Goal: Task Accomplishment & Management: Manage account settings

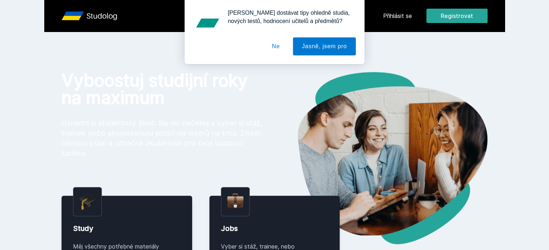
click at [284, 50] on button "Ne" at bounding box center [276, 46] width 26 height 18
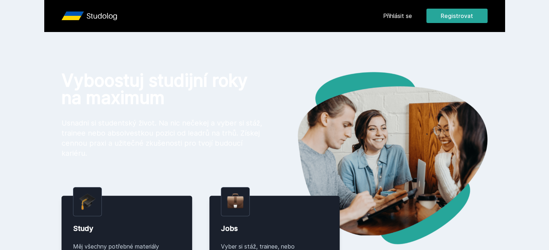
click at [357, 64] on div "Přihlásit se Registrovat Vyboostuj studijní roky na maximum Usnadni si students…" at bounding box center [274, 255] width 549 height 511
click at [488, 11] on button "Registrovat" at bounding box center [457, 16] width 61 height 14
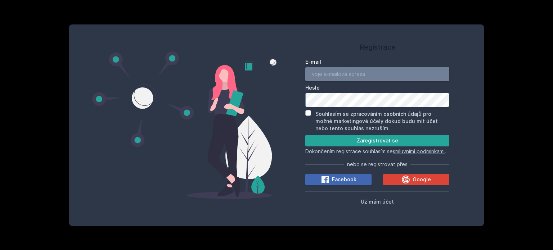
click at [368, 67] on input "E-mail" at bounding box center [377, 74] width 144 height 14
click at [402, 191] on div "E-mail Heslo Souhlasím se zpracováním osobních údajů pro možné marketingové úče…" at bounding box center [377, 130] width 144 height 151
click at [417, 181] on span "Google" at bounding box center [422, 179] width 18 height 7
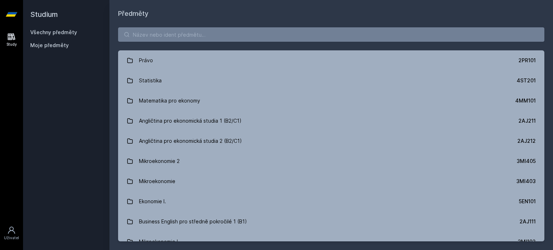
click at [529, 8] on div "Předměty Právo 2PR101 Statistika 4ST201 Matematika pro ekonomy 4MM101 Angličtin…" at bounding box center [331, 125] width 444 height 250
click at [85, 104] on div "Studium Všechny předměty Moje předměty" at bounding box center [66, 125] width 86 height 250
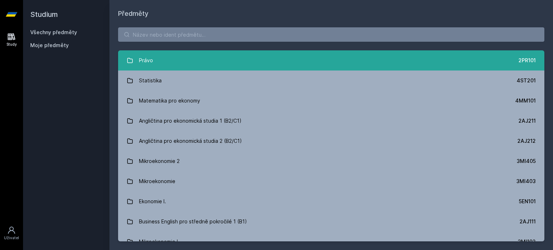
click at [156, 60] on link "Právo 2PR101" at bounding box center [331, 60] width 426 height 20
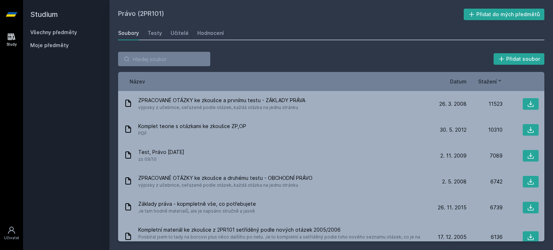
click at [252, 63] on div "Přidat soubor" at bounding box center [331, 59] width 426 height 14
click at [459, 80] on span "Datum" at bounding box center [458, 82] width 17 height 8
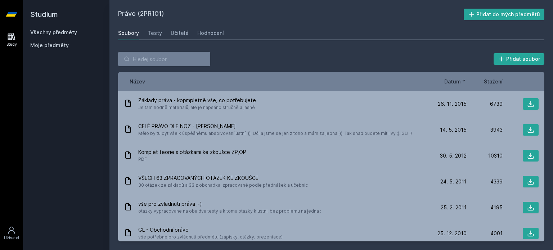
click at [490, 80] on span "Stažení" at bounding box center [493, 82] width 19 height 8
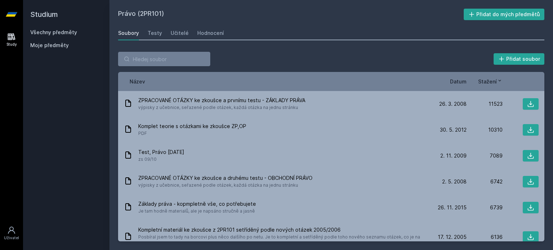
click at [458, 81] on span "Datum" at bounding box center [458, 82] width 17 height 8
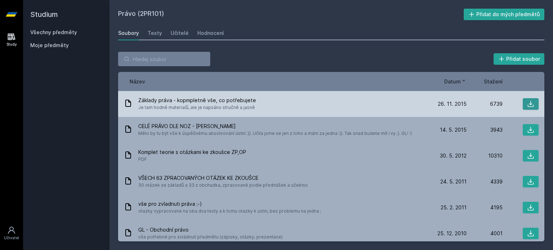
click at [528, 102] on icon at bounding box center [530, 103] width 7 height 7
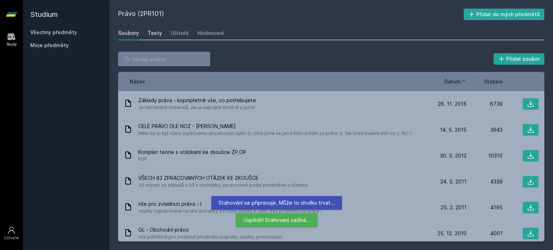
click at [157, 35] on div "Testy" at bounding box center [155, 33] width 14 height 7
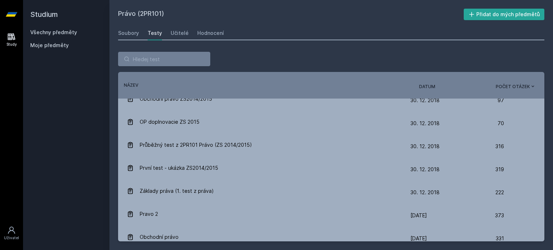
scroll to position [225, 0]
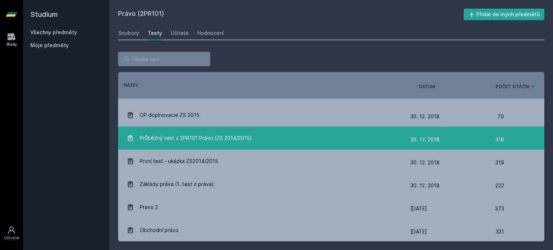
click at [230, 138] on span "Průběžný test z 2PR101 Právo (ZS 2014/2015)" at bounding box center [196, 138] width 112 height 14
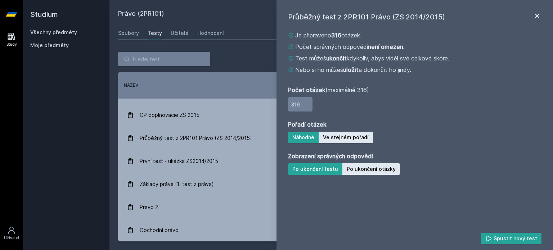
click at [539, 17] on icon at bounding box center [537, 16] width 9 height 9
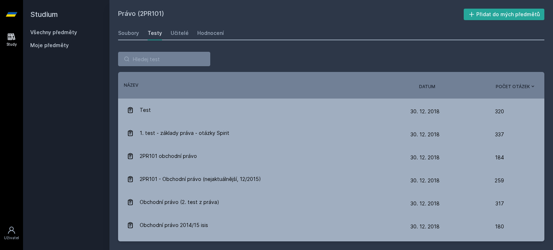
click at [376, 49] on div "Řazení: Název Datum Počet otázek Název Datum Počet otázek Test [DATE] [DATE] 32…" at bounding box center [331, 146] width 444 height 207
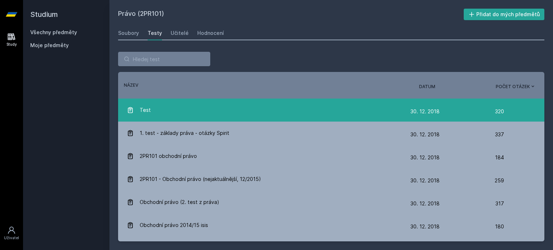
click at [172, 113] on div "Test" at bounding box center [269, 110] width 284 height 14
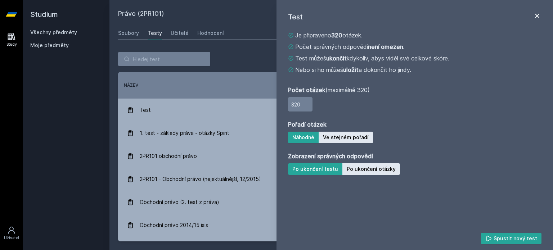
click at [539, 15] on icon at bounding box center [537, 16] width 9 height 9
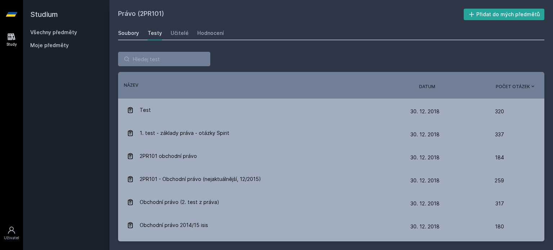
click at [128, 32] on div "Soubory" at bounding box center [128, 33] width 21 height 7
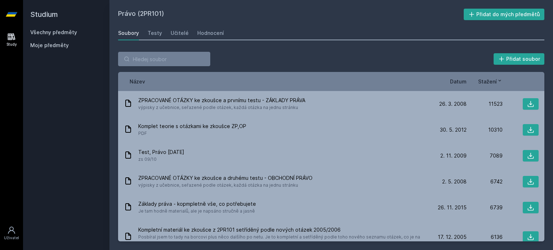
click at [50, 31] on link "Všechny předměty" at bounding box center [53, 32] width 47 height 6
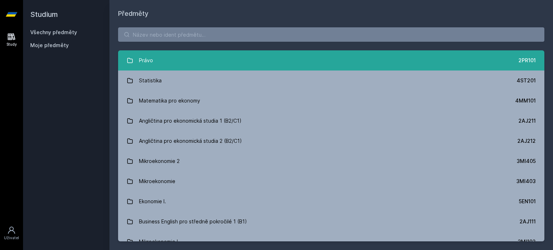
click at [445, 62] on link "Právo 2PR101" at bounding box center [331, 60] width 426 height 20
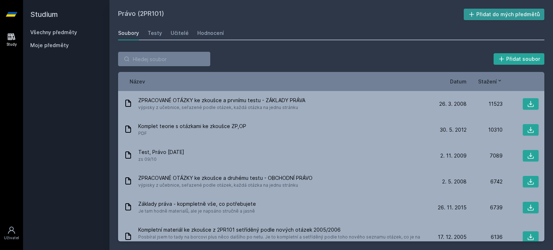
click at [472, 17] on icon at bounding box center [471, 14] width 7 height 7
click at [72, 29] on link "Všechny předměty" at bounding box center [53, 32] width 47 height 6
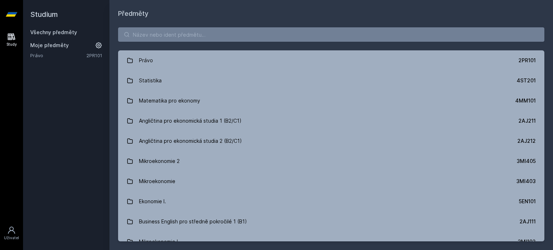
click at [218, 23] on div "Právo 2PR101 Statistika 4ST201 Matematika pro ekonomy 4MM101 Angličtina pro eko…" at bounding box center [331, 135] width 444 height 232
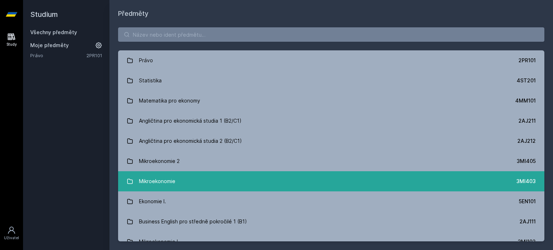
click at [166, 183] on div "Mikroekonomie" at bounding box center [157, 181] width 36 height 14
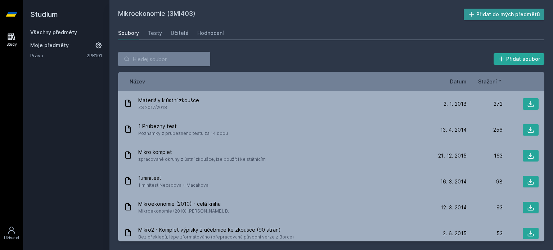
click at [481, 18] on button "Přidat do mých předmětů" at bounding box center [504, 15] width 81 height 12
click at [59, 31] on link "Všechny předměty" at bounding box center [53, 32] width 47 height 6
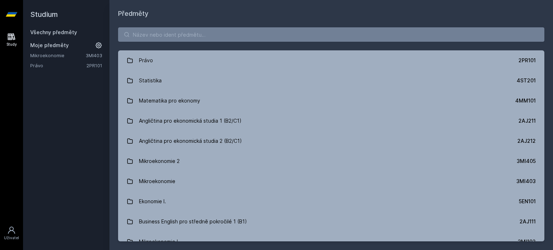
click at [153, 20] on div "Právo 2PR101 Statistika 4ST201 Matematika pro ekonomy 4MM101 Angličtina pro eko…" at bounding box center [331, 135] width 444 height 232
click at [116, 76] on div "Právo 2PR101 Statistika 4ST201 Matematika pro ekonomy 4MM101 Angličtina pro eko…" at bounding box center [331, 135] width 444 height 232
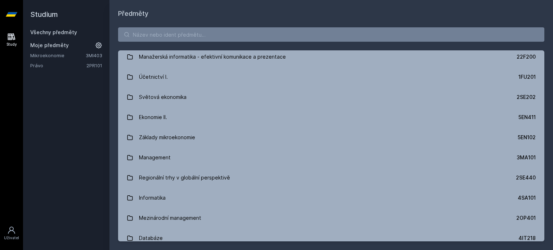
scroll to position [260, 0]
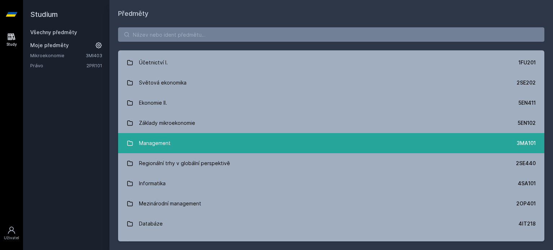
click at [158, 149] on div "Management" at bounding box center [155, 143] width 32 height 14
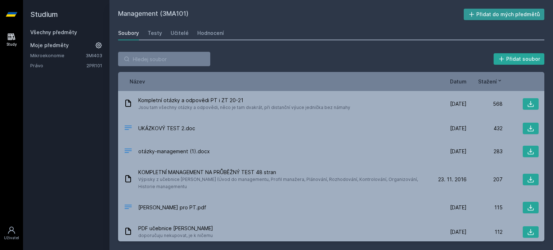
click at [489, 13] on button "Přidat do mých předmětů" at bounding box center [504, 15] width 81 height 12
click at [54, 30] on link "Všechny předměty" at bounding box center [53, 32] width 47 height 6
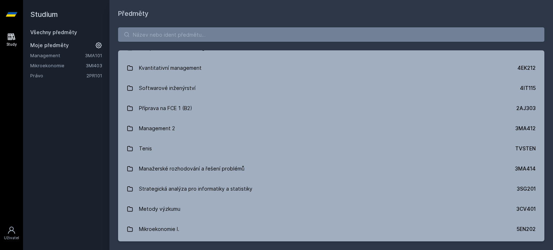
scroll to position [1601, 0]
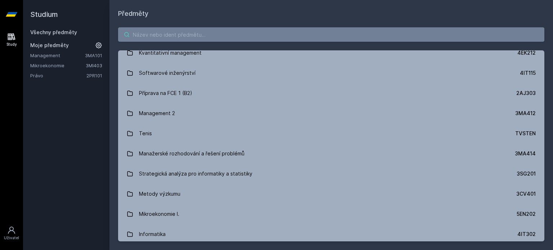
click at [147, 28] on input "search" at bounding box center [331, 34] width 426 height 14
type input "Š"
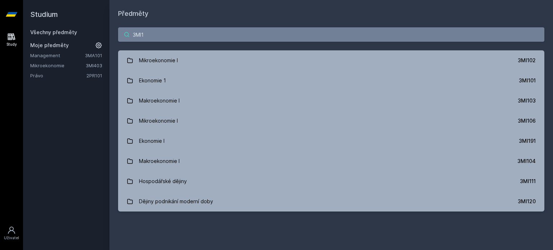
scroll to position [0, 0]
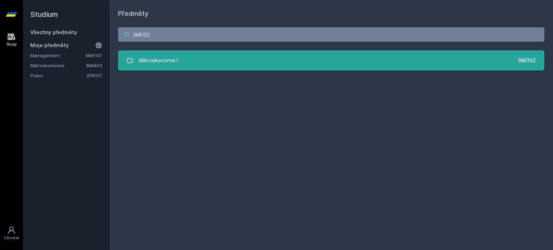
type input "3MI102"
click at [167, 59] on div "Mikroekonomie I" at bounding box center [158, 60] width 39 height 14
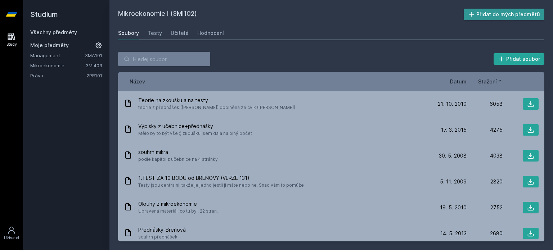
click at [481, 16] on button "Přidat do mých předmětů" at bounding box center [504, 15] width 81 height 12
drag, startPoint x: 88, startPoint y: 66, endPoint x: 61, endPoint y: 66, distance: 27.0
click at [61, 66] on link "Mikroekonomie" at bounding box center [57, 65] width 55 height 7
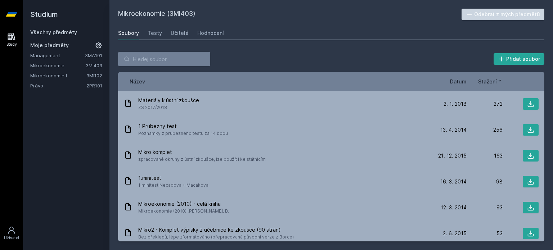
click at [497, 14] on button "Odebrat z mých předmětů" at bounding box center [503, 15] width 83 height 12
click at [49, 20] on h2 "Studium" at bounding box center [66, 14] width 72 height 29
click at [45, 16] on h2 "Studium" at bounding box center [66, 14] width 72 height 29
click at [58, 33] on link "Všechny předměty" at bounding box center [53, 32] width 47 height 6
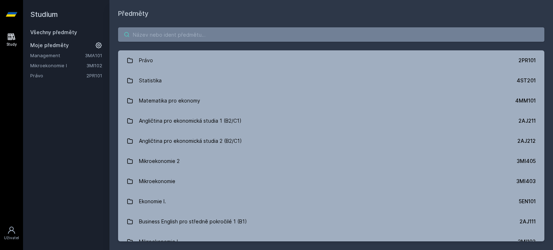
click at [154, 36] on input "search" at bounding box center [331, 34] width 426 height 14
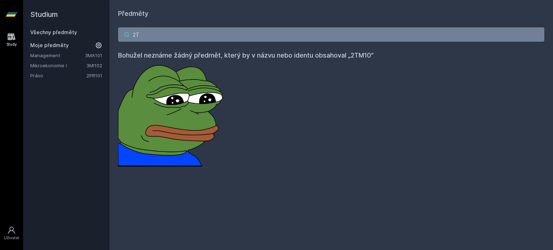
type input "2"
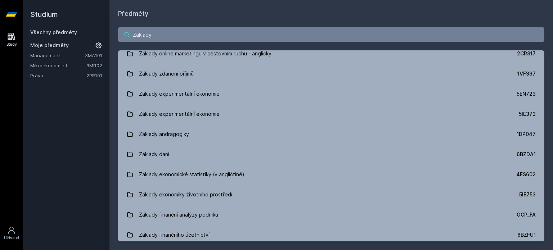
scroll to position [835, 0]
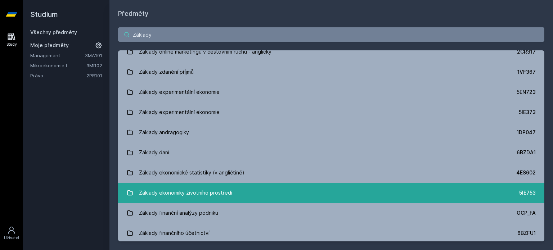
type input "Základy"
click at [540, 199] on link "Základy ekonomiky životního prostředí 5IE753" at bounding box center [331, 193] width 426 height 20
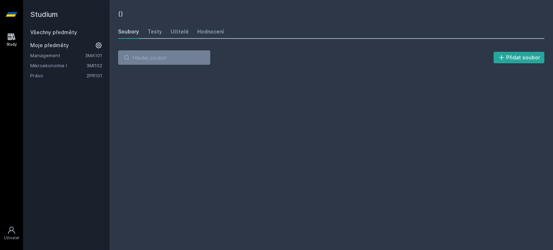
click at [540, 199] on div "() [GEOGRAPHIC_DATA] Testy Učitelé Hodnocení Přidat soubor" at bounding box center [331, 125] width 426 height 233
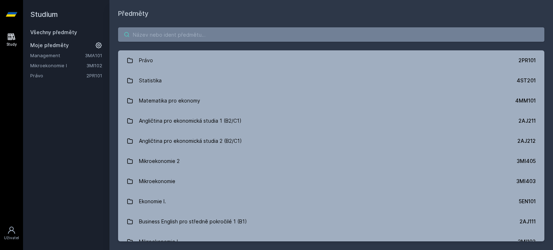
click at [200, 36] on input "search" at bounding box center [331, 34] width 426 height 14
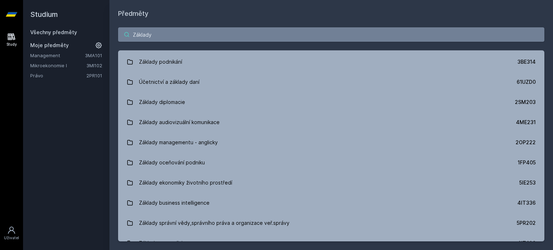
scroll to position [413, 0]
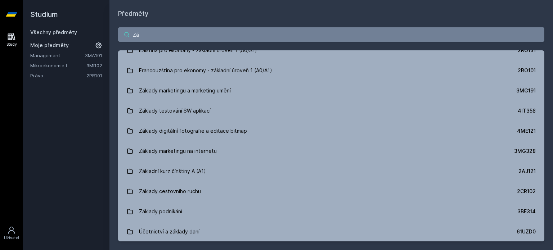
type input "Z"
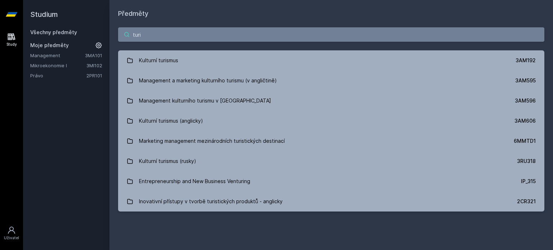
scroll to position [0, 0]
type input "t"
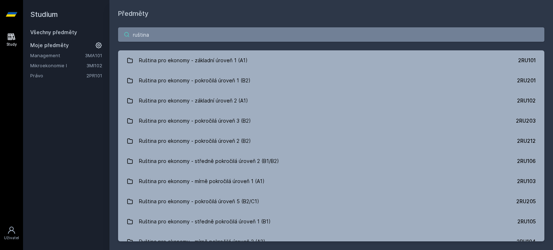
type input "ruština"
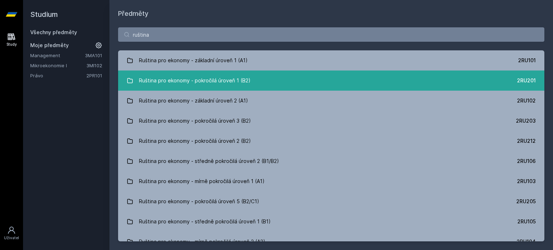
click at [512, 80] on link "Ruština pro ekonomy - pokročilá úroveň 1 (B2) 2RU201" at bounding box center [331, 81] width 426 height 20
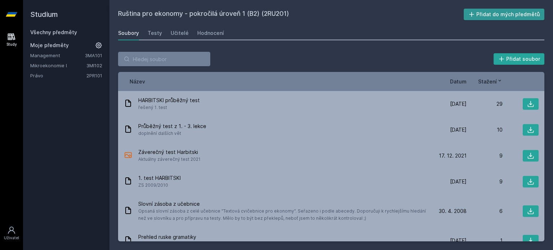
click at [488, 16] on button "Přidat do mých předmětů" at bounding box center [504, 15] width 81 height 12
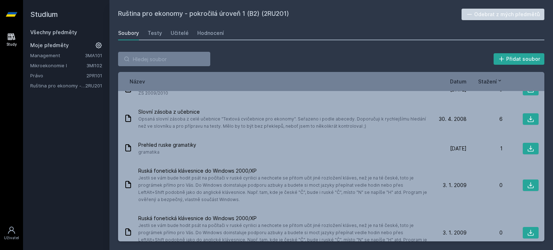
scroll to position [107, 0]
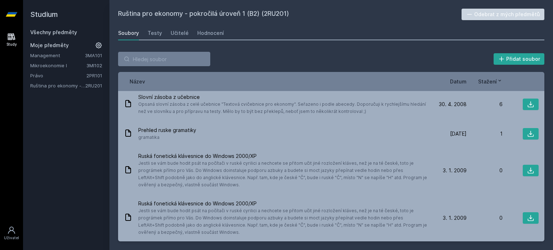
click at [54, 35] on link "Všechny předměty" at bounding box center [53, 32] width 47 height 6
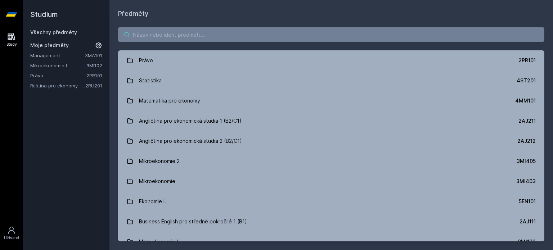
click at [154, 34] on input "search" at bounding box center [331, 34] width 426 height 14
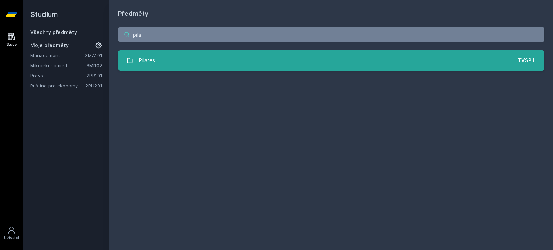
type input "pila"
click at [153, 60] on div "Pilates" at bounding box center [147, 60] width 16 height 14
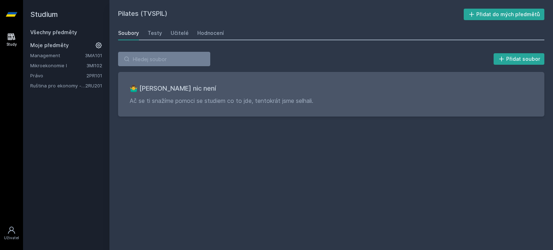
click at [60, 34] on link "Všechny předměty" at bounding box center [53, 32] width 47 height 6
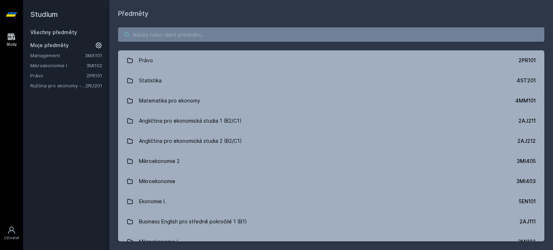
click at [135, 35] on input "search" at bounding box center [331, 34] width 426 height 14
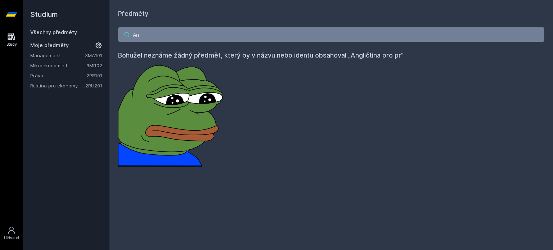
type input "A"
type input "2"
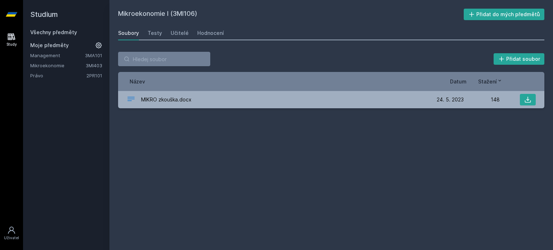
click at [244, 67] on div "Přidat soubor Řazení: Název Datum Stažení Název Datum Stažení MIKRO zkouška.doc…" at bounding box center [331, 80] width 426 height 57
click at [493, 16] on button "Přidat do mých předmětů" at bounding box center [504, 15] width 81 height 12
